Goal: Find specific page/section: Find specific page/section

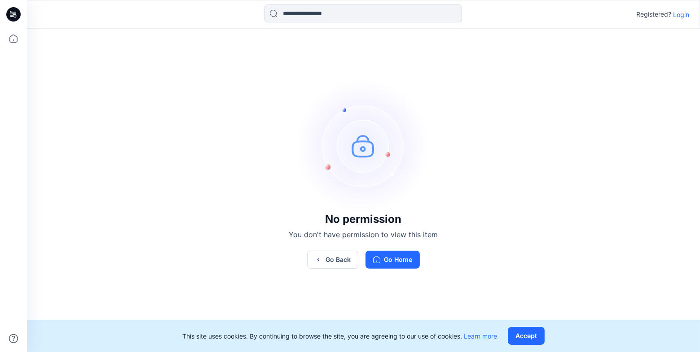
click at [678, 17] on p "Login" at bounding box center [681, 14] width 16 height 9
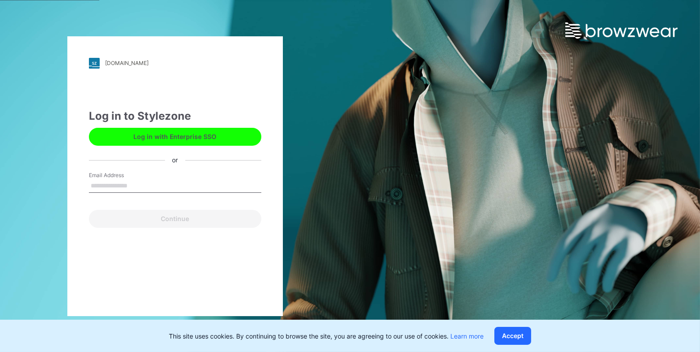
click at [223, 137] on button "Log in with Enterprise SSO" at bounding box center [175, 137] width 172 height 18
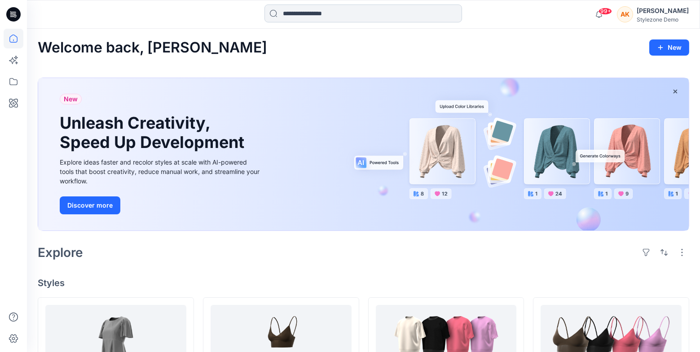
click at [343, 4] on input at bounding box center [362, 13] width 197 height 18
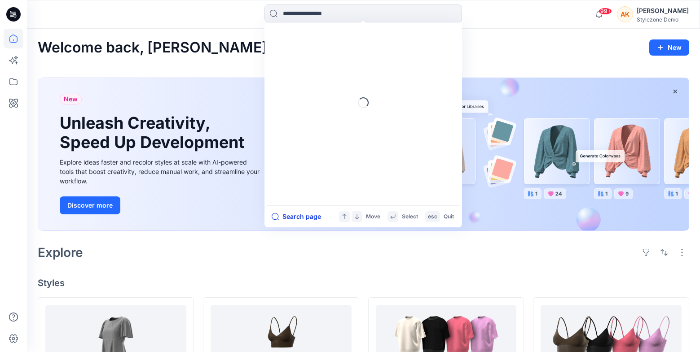
click at [296, 217] on button "Search page" at bounding box center [295, 216] width 49 height 11
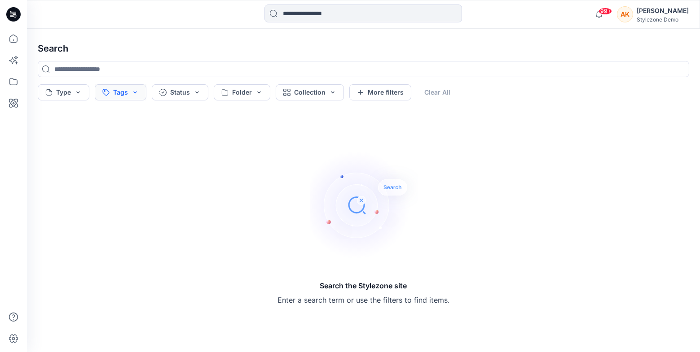
click at [130, 95] on button "Tags" at bounding box center [121, 92] width 52 height 16
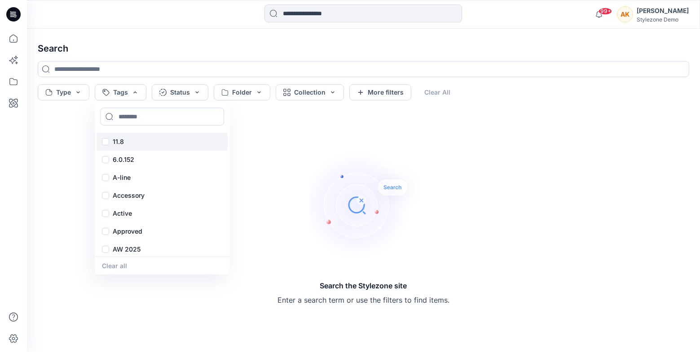
click at [105, 143] on div "11.8" at bounding box center [161, 142] width 131 height 18
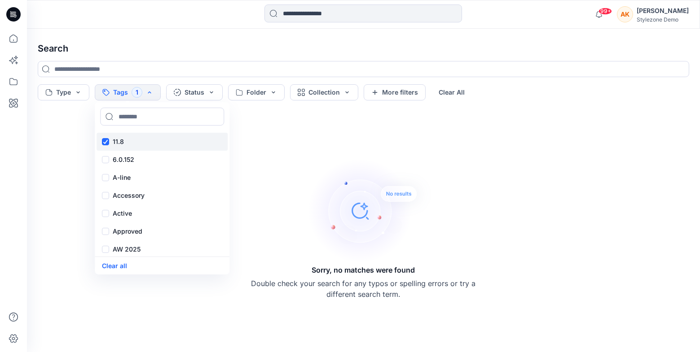
click at [105, 143] on div "11.8" at bounding box center [161, 142] width 131 height 18
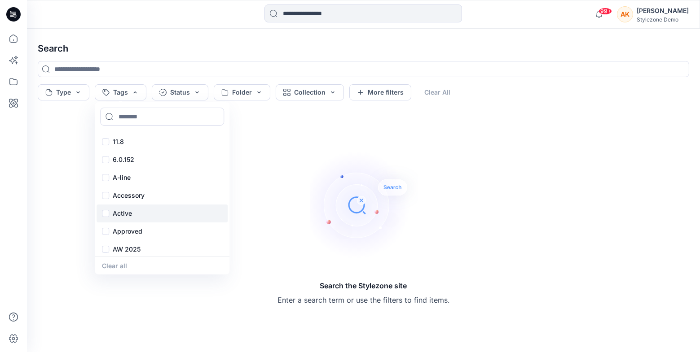
click at [104, 216] on div "Active" at bounding box center [161, 214] width 131 height 18
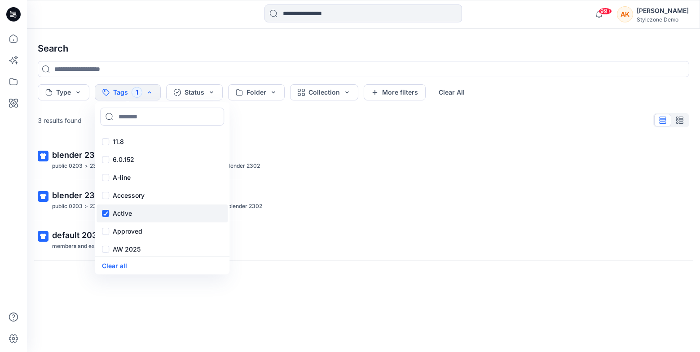
click at [104, 216] on div "Active" at bounding box center [161, 214] width 131 height 18
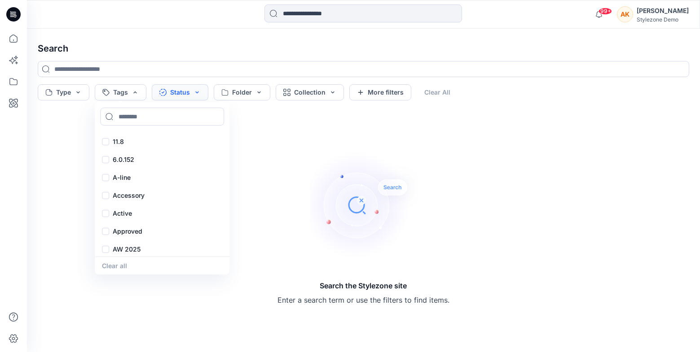
click at [198, 90] on button "Status" at bounding box center [180, 92] width 57 height 16
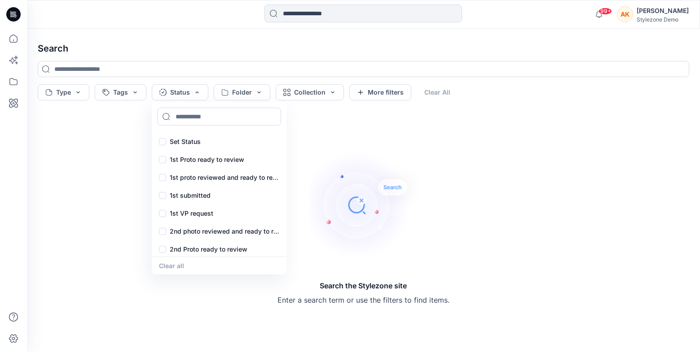
click at [360, 47] on h4 "Search" at bounding box center [363, 48] width 665 height 25
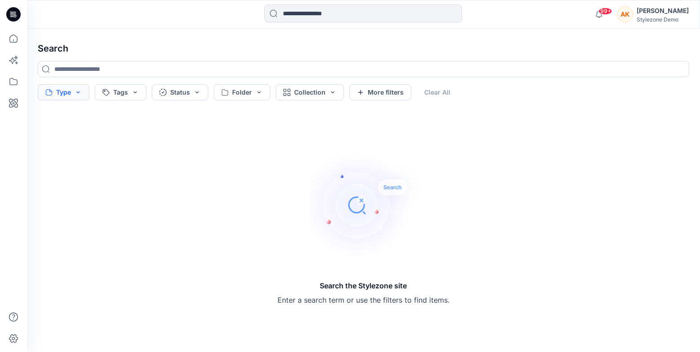
click at [68, 92] on button "Type" at bounding box center [64, 92] width 52 height 16
click at [117, 91] on button "Tags" at bounding box center [121, 92] width 52 height 16
drag, startPoint x: 74, startPoint y: 118, endPoint x: 50, endPoint y: 92, distance: 35.9
click at [74, 118] on div "Search the Stylezone site Enter a search term or use the filters to find items." at bounding box center [363, 228] width 665 height 234
click at [73, 92] on button "Type" at bounding box center [64, 92] width 52 height 16
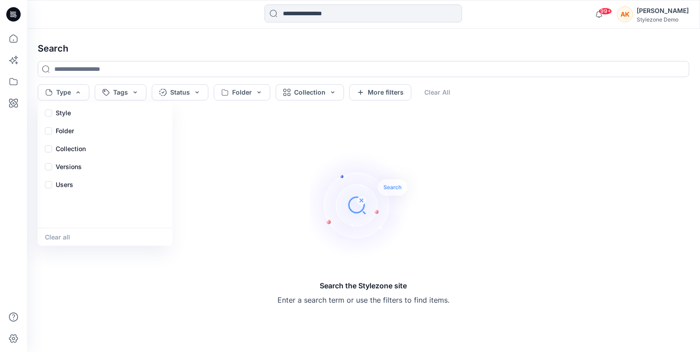
click at [273, 166] on div "Search the Stylezone site Enter a search term or use the filters to find items." at bounding box center [363, 228] width 665 height 234
click at [129, 96] on button "Tags" at bounding box center [121, 92] width 52 height 16
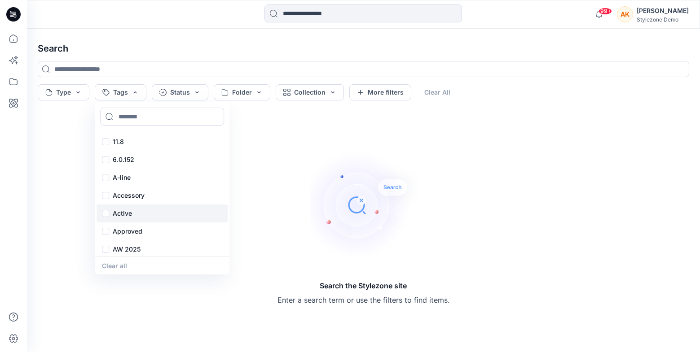
click at [107, 214] on div "Active" at bounding box center [161, 214] width 131 height 18
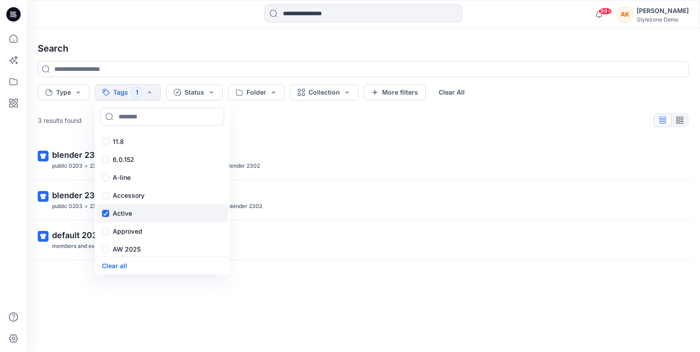
click at [107, 214] on div "Active" at bounding box center [161, 214] width 131 height 18
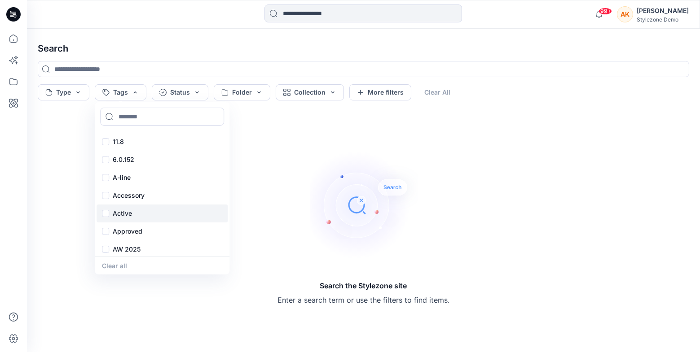
click at [108, 212] on div "Active" at bounding box center [161, 214] width 131 height 18
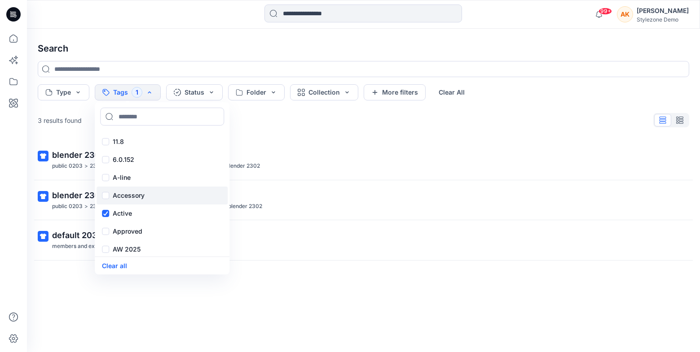
click at [106, 199] on div "Accessory" at bounding box center [161, 196] width 131 height 18
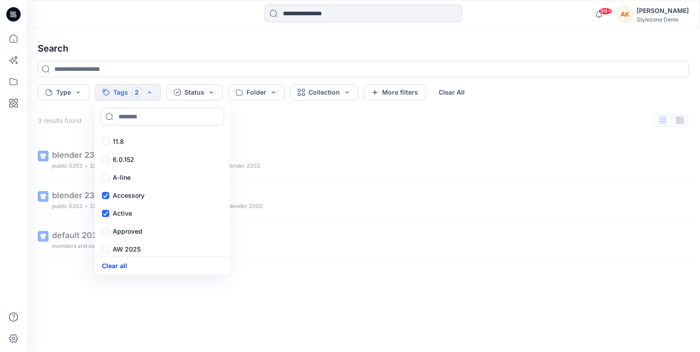
click at [109, 267] on button "Clear all" at bounding box center [114, 266] width 25 height 10
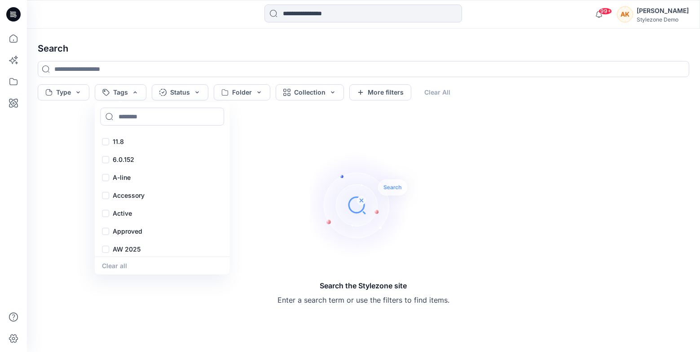
click at [64, 140] on div "Search the Stylezone site Enter a search term or use the filters to find items." at bounding box center [363, 228] width 665 height 234
click at [196, 92] on button "Status" at bounding box center [180, 92] width 57 height 16
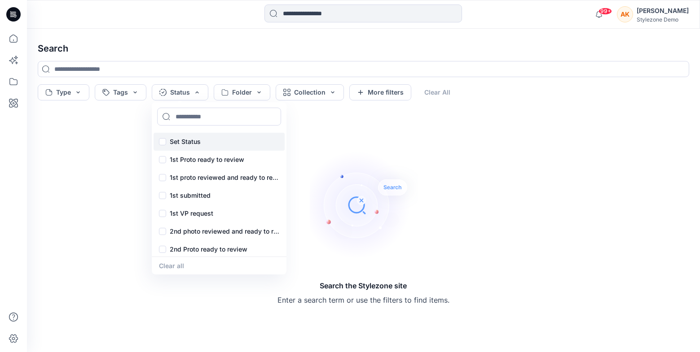
click at [164, 142] on div "Set Status" at bounding box center [218, 142] width 131 height 18
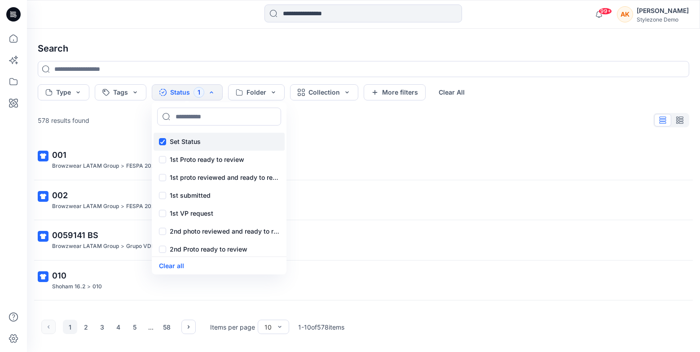
click at [164, 143] on div "Set Status" at bounding box center [218, 142] width 131 height 18
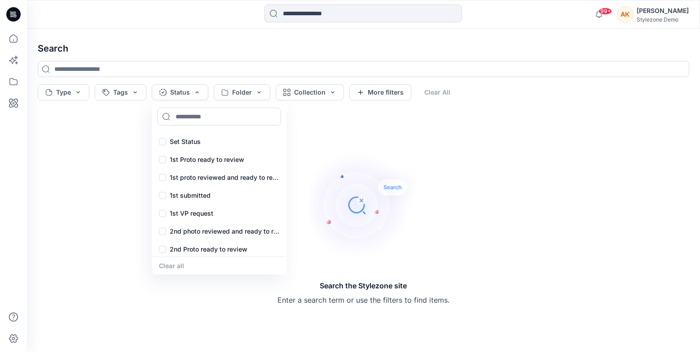
click at [175, 290] on div "Search the Stylezone site Enter a search term or use the filters to find items." at bounding box center [363, 228] width 665 height 234
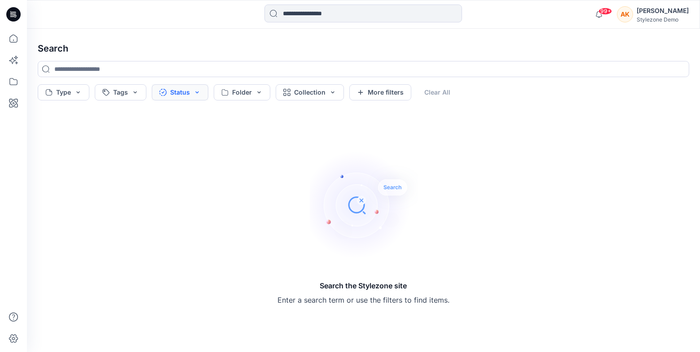
click at [190, 96] on button "Status" at bounding box center [180, 92] width 57 height 16
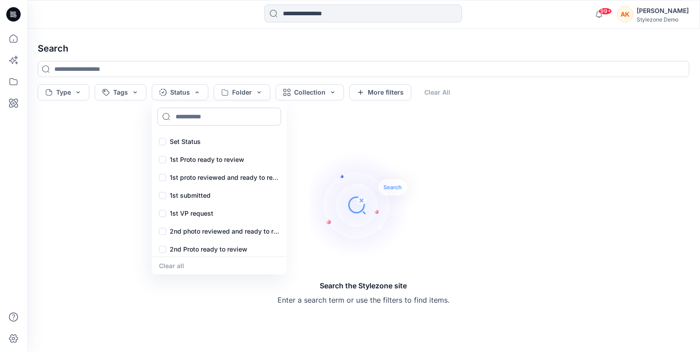
click at [190, 116] on input at bounding box center [219, 117] width 124 height 18
click at [200, 93] on button "Status" at bounding box center [180, 92] width 57 height 16
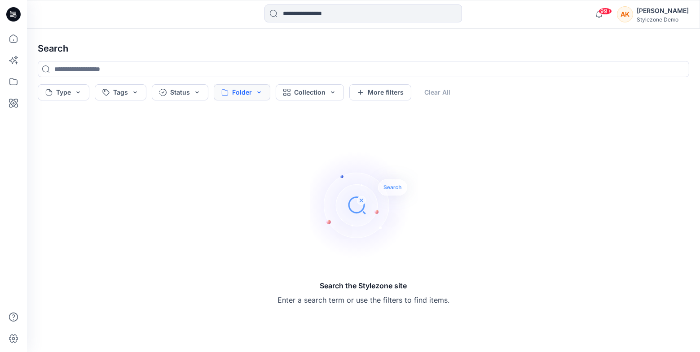
click at [260, 94] on button "Folder" at bounding box center [242, 92] width 57 height 16
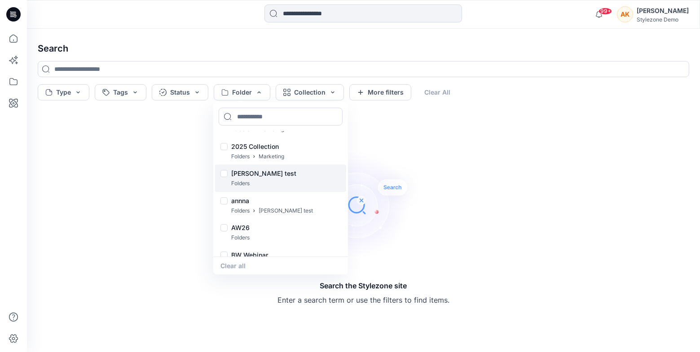
scroll to position [27, 0]
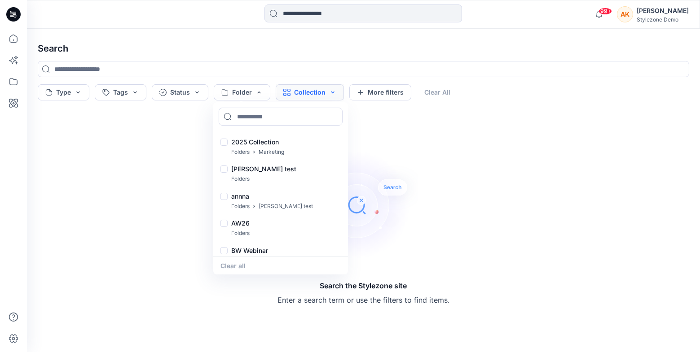
click at [309, 91] on button "Collection" at bounding box center [310, 92] width 68 height 16
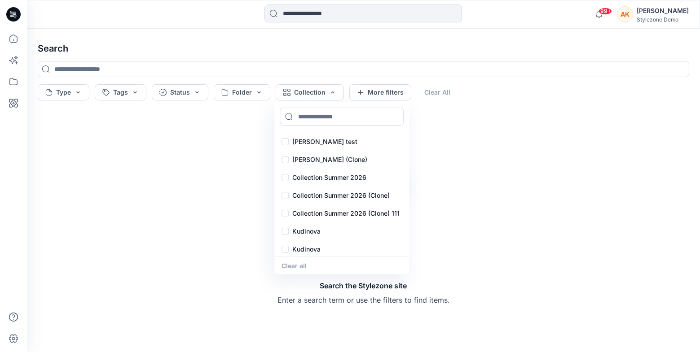
click at [254, 229] on div "Search the Stylezone site Enter a search term or use the filters to find items." at bounding box center [363, 228] width 665 height 234
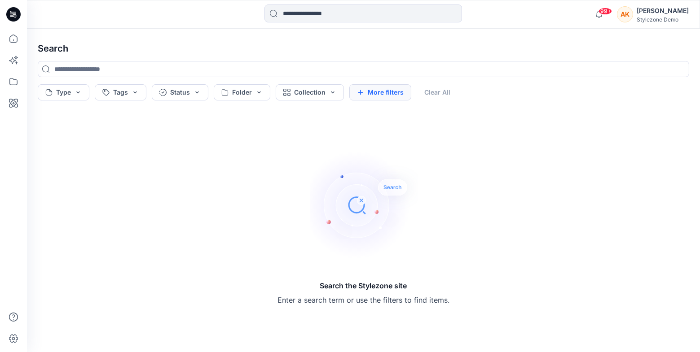
click at [381, 93] on button "More filters" at bounding box center [380, 92] width 62 height 16
click at [532, 93] on button "Fewer filters" at bounding box center [528, 92] width 65 height 16
click at [388, 93] on button "More filters" at bounding box center [380, 92] width 62 height 16
click at [532, 94] on button "Fewer filters" at bounding box center [528, 92] width 65 height 16
click at [436, 94] on div "Type Tags Status Folder Collection More filters Clear All" at bounding box center [363, 92] width 651 height 16
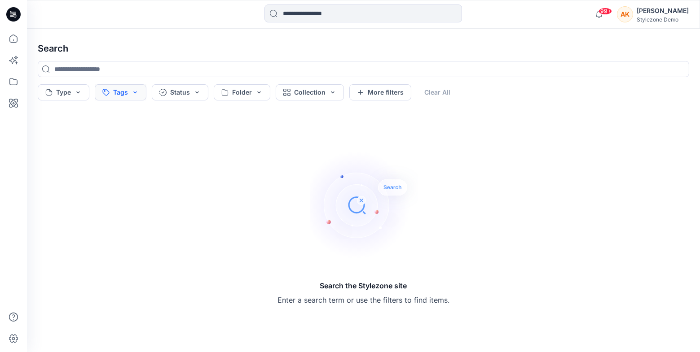
click at [119, 98] on button "Tags" at bounding box center [121, 92] width 52 height 16
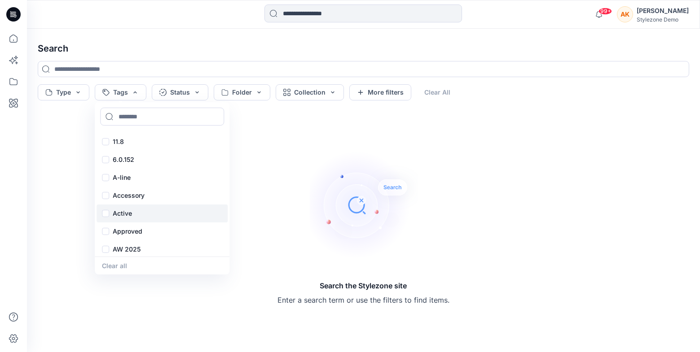
click at [105, 215] on div "Active" at bounding box center [161, 214] width 131 height 18
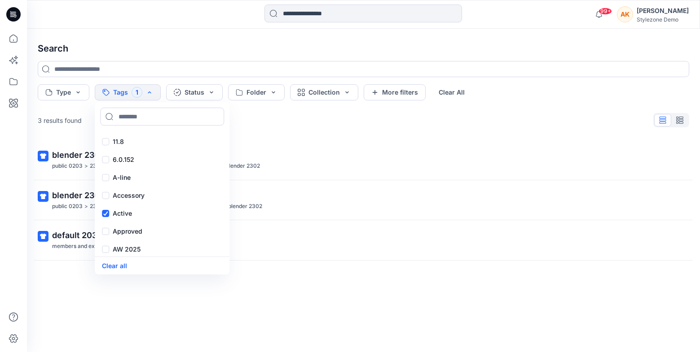
click at [184, 310] on div "blender 2302 public 0203 > 23.2 deploy (Clone) > folder delete (Clone) (Clone) …" at bounding box center [363, 232] width 665 height 184
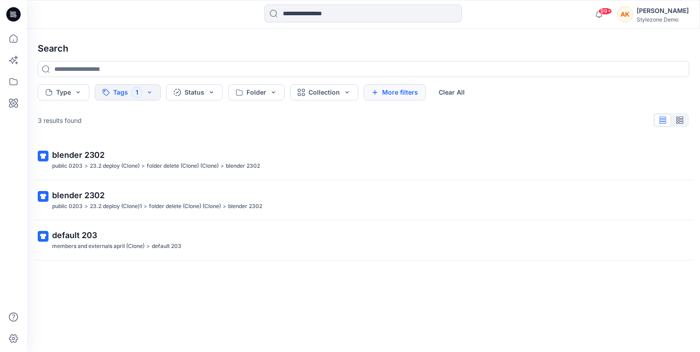
click at [407, 93] on button "More filters" at bounding box center [394, 92] width 62 height 16
click at [612, 114] on div "3 results found" at bounding box center [363, 120] width 665 height 18
click at [14, 38] on icon at bounding box center [14, 39] width 20 height 20
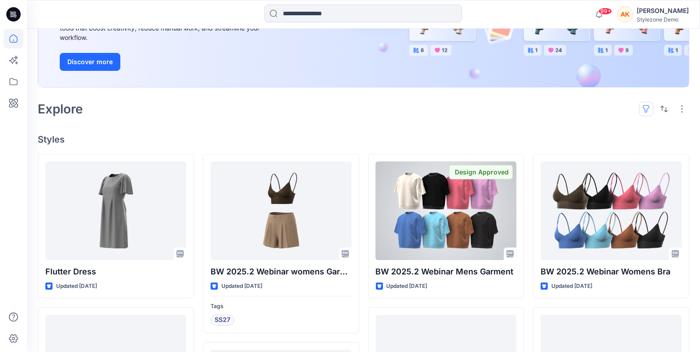
scroll to position [133, 0]
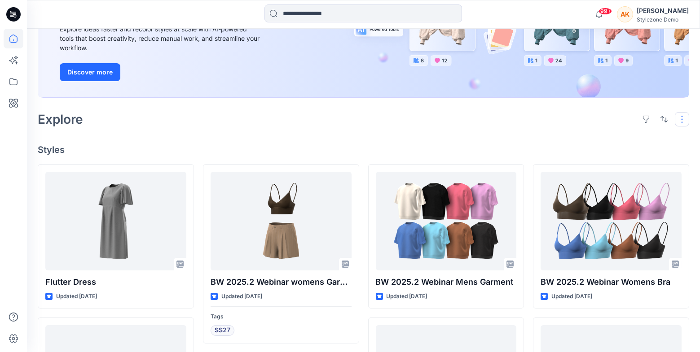
click at [679, 119] on button "button" at bounding box center [681, 119] width 14 height 14
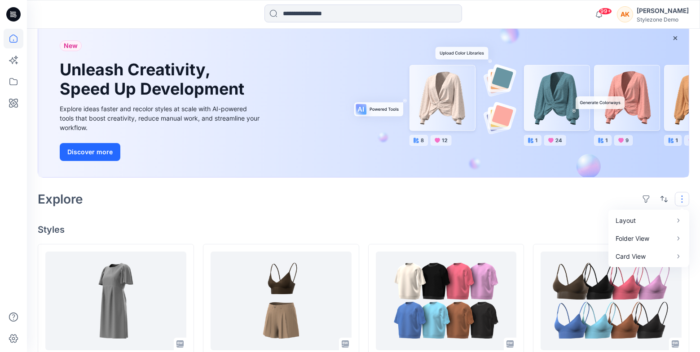
scroll to position [0, 0]
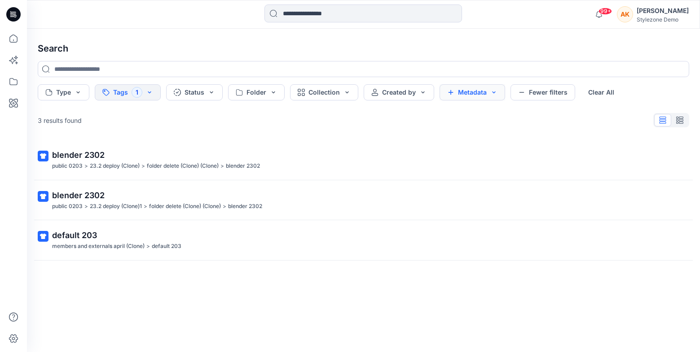
click at [459, 95] on button "Metadata" at bounding box center [472, 92] width 66 height 16
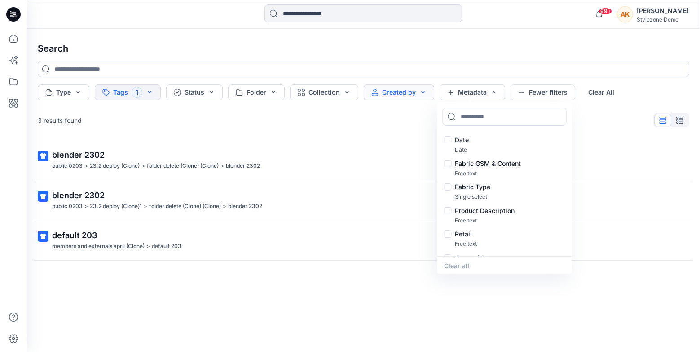
click at [420, 96] on button "Created by" at bounding box center [398, 92] width 70 height 16
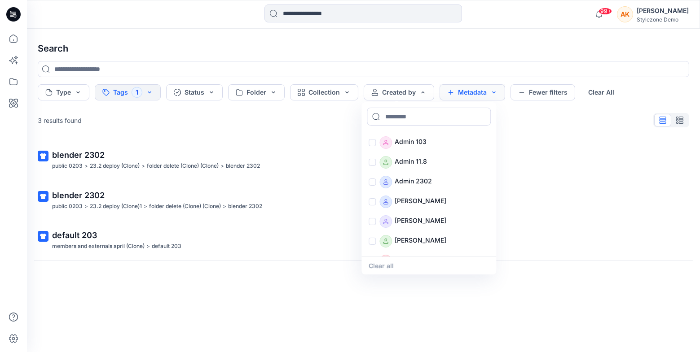
click at [466, 96] on button "Metadata" at bounding box center [472, 92] width 66 height 16
